Goal: Information Seeking & Learning: Find specific page/section

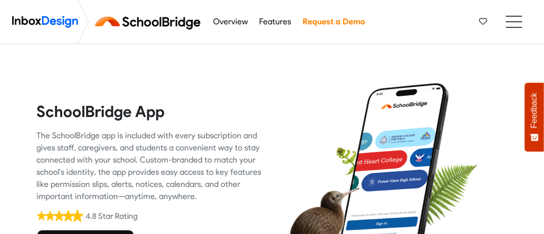
click at [513, 17] on ul at bounding box center [514, 22] width 16 height 12
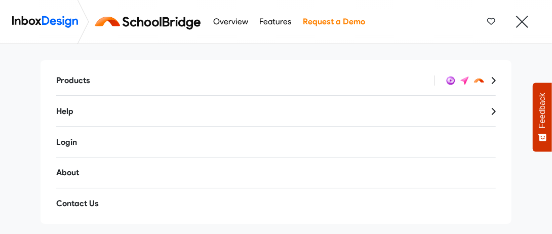
click at [74, 109] on link "Help" at bounding box center [276, 111] width 456 height 24
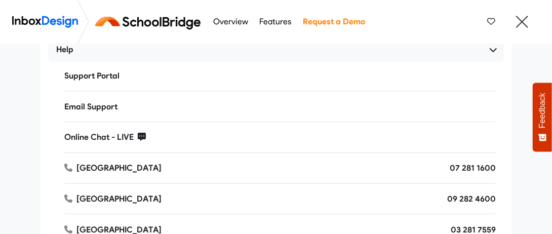
scroll to position [51, 0]
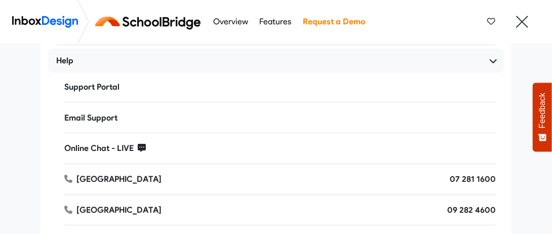
click at [74, 84] on link "Support Portal" at bounding box center [280, 87] width 448 height 24
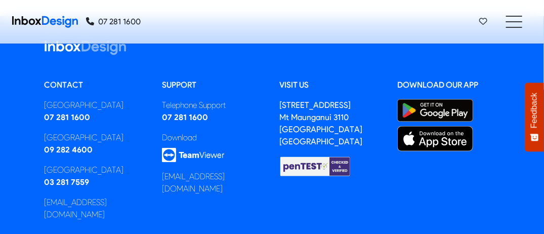
scroll to position [304, 0]
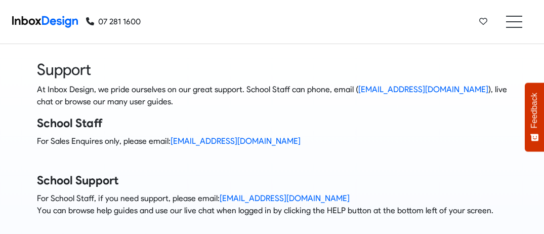
scroll to position [304, 0]
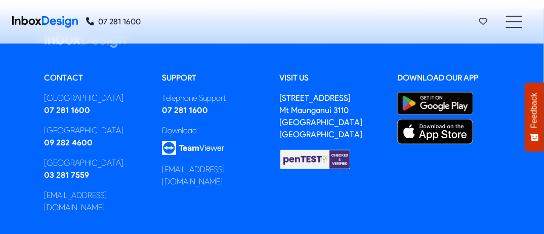
click at [434, 130] on img at bounding box center [435, 131] width 76 height 25
